Goal: Find specific page/section: Find specific page/section

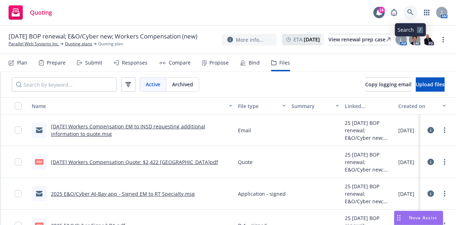
click at [408, 10] on icon at bounding box center [411, 12] width 6 height 6
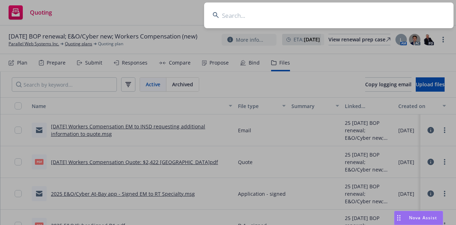
click at [408, 10] on input at bounding box center [329, 15] width 250 height 26
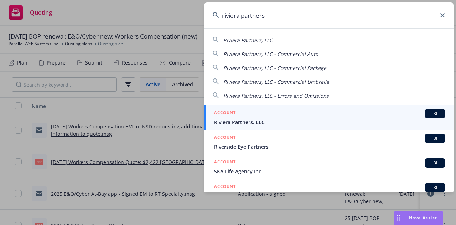
type input "riviera partners"
click at [229, 125] on span "Riviera Partners, LLC" at bounding box center [329, 121] width 231 height 7
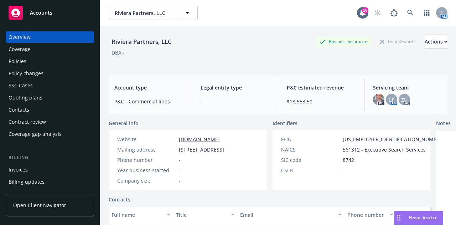
drag, startPoint x: 39, startPoint y: 61, endPoint x: 56, endPoint y: 55, distance: 17.3
click at [39, 61] on div "Policies" at bounding box center [50, 61] width 83 height 11
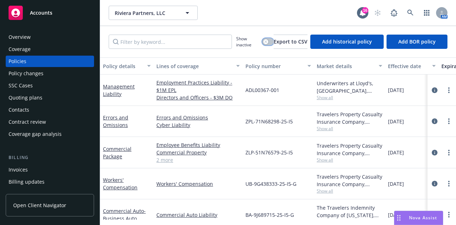
drag, startPoint x: 265, startPoint y: 40, endPoint x: 263, endPoint y: 44, distance: 4.5
click at [266, 41] on button "button" at bounding box center [267, 41] width 11 height 7
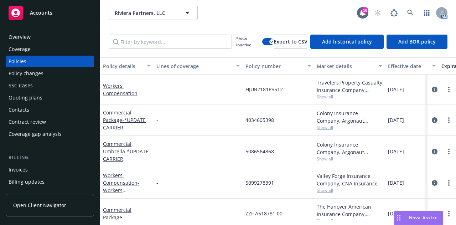
click at [125, 65] on div "Policy details" at bounding box center [123, 65] width 40 height 7
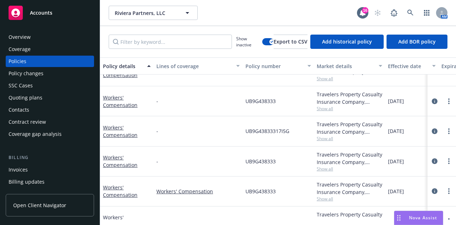
scroll to position [1437, 0]
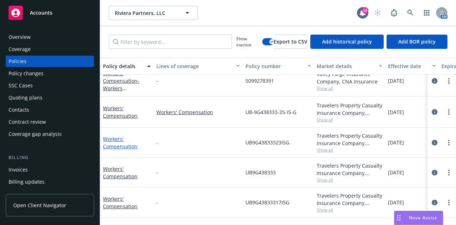
click at [124, 144] on link "Workers' Compensation" at bounding box center [120, 143] width 35 height 14
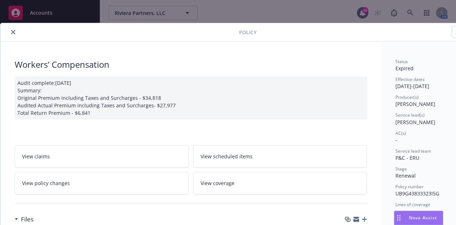
click at [14, 32] on icon "close" at bounding box center [13, 32] width 4 height 4
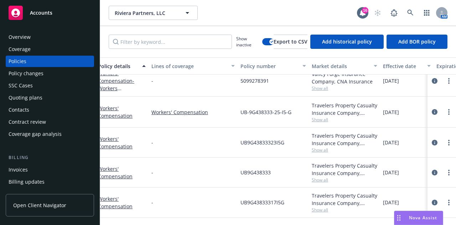
scroll to position [1437, 0]
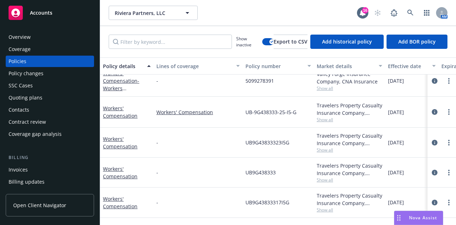
click at [18, 170] on div "Invoices" at bounding box center [18, 169] width 19 height 11
